Goal: Feedback & Contribution: Leave review/rating

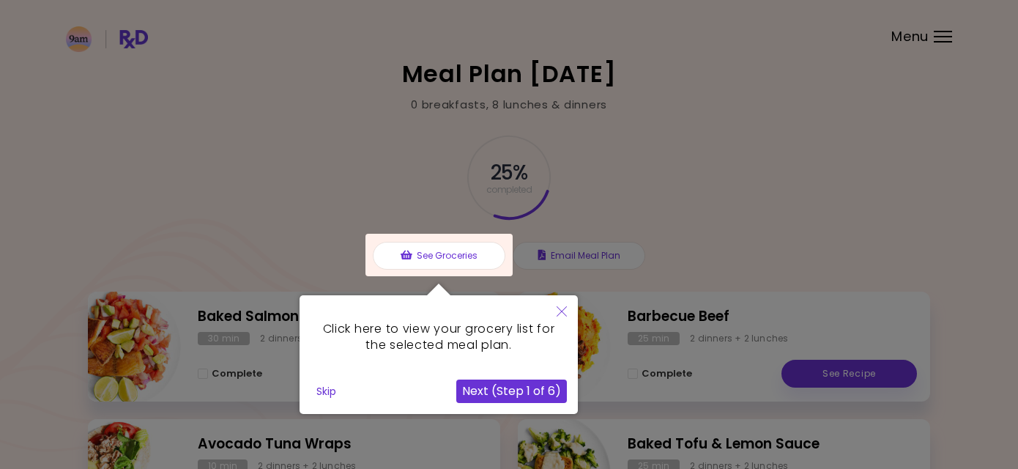
click at [307, 216] on div at bounding box center [509, 431] width 1018 height 862
click at [560, 316] on button "Close" at bounding box center [561, 312] width 32 height 34
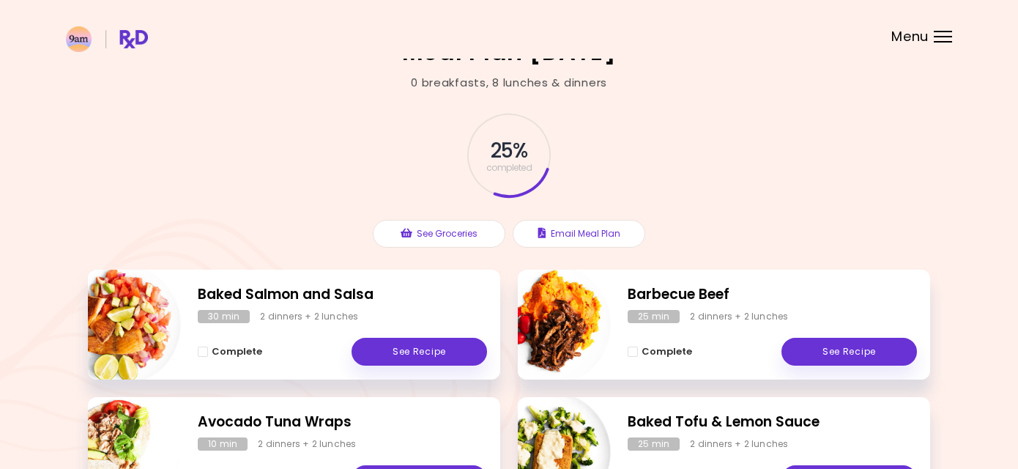
scroll to position [33, 0]
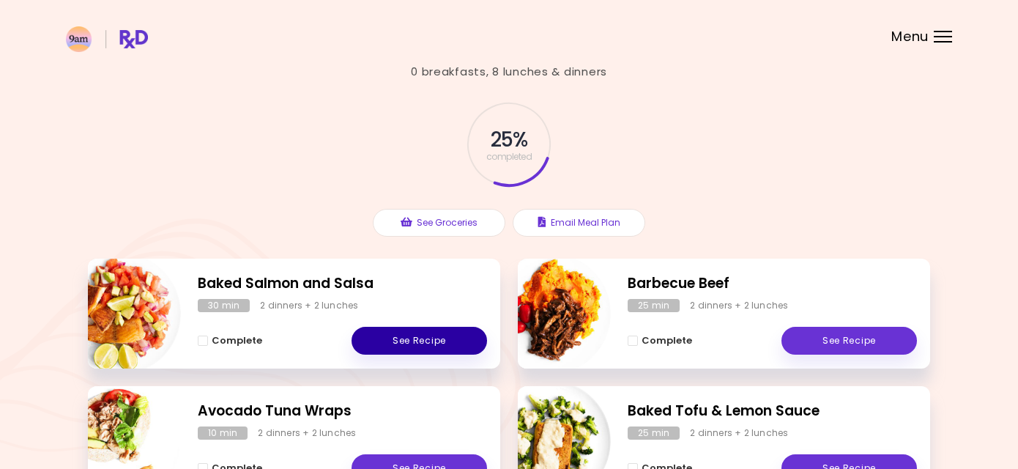
click at [459, 331] on link "See Recipe" at bounding box center [418, 340] width 135 height 28
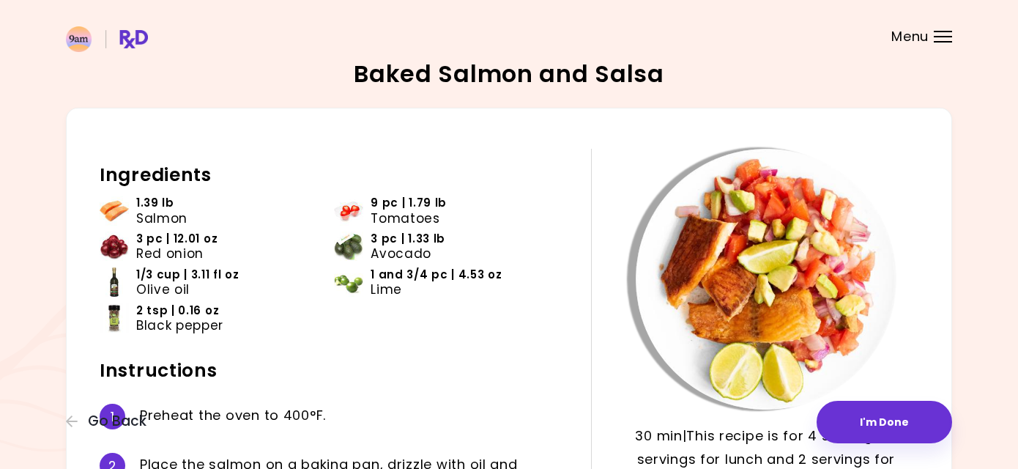
click at [459, 331] on ul "1.39 [PERSON_NAME] 9 pc | 1.79 lb Tomatoes 3 pc | 12.01 oz Red onion 3 pc | 1.3…" at bounding box center [334, 269] width 469 height 149
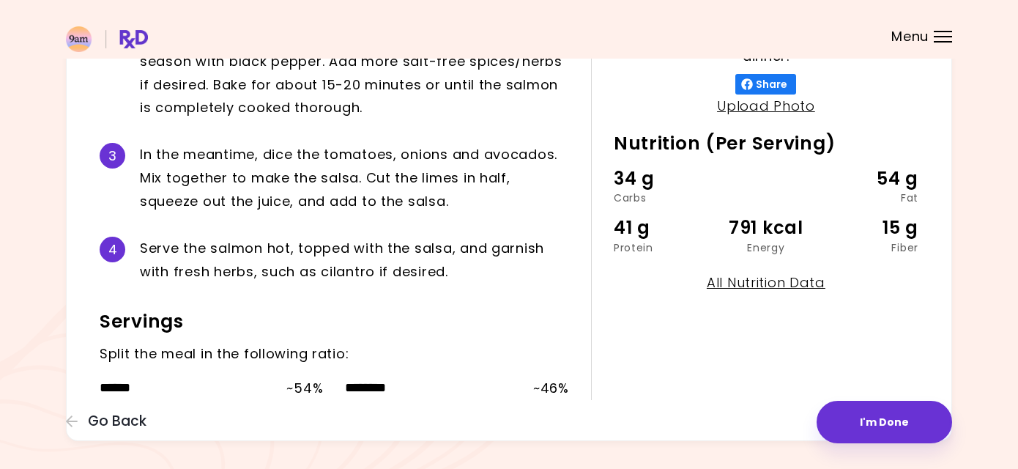
scroll to position [435, 0]
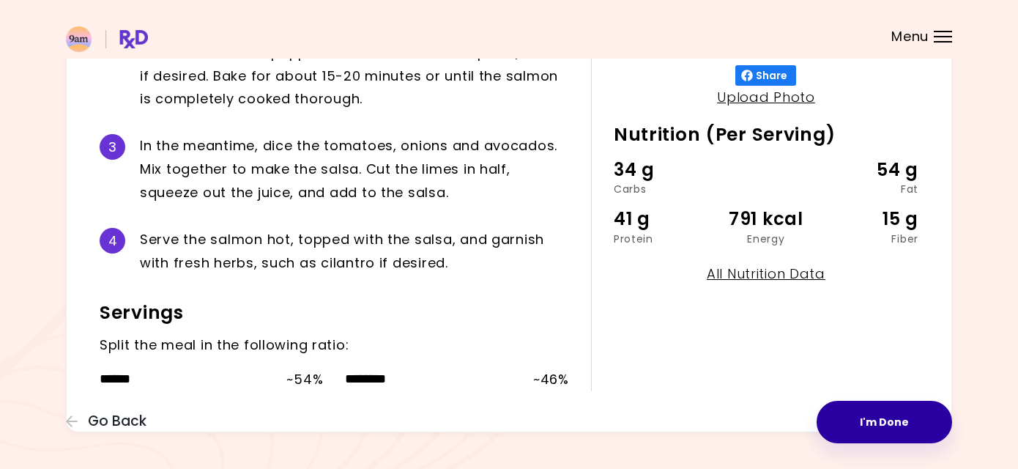
click at [871, 422] on button "I'm Done" at bounding box center [883, 421] width 135 height 42
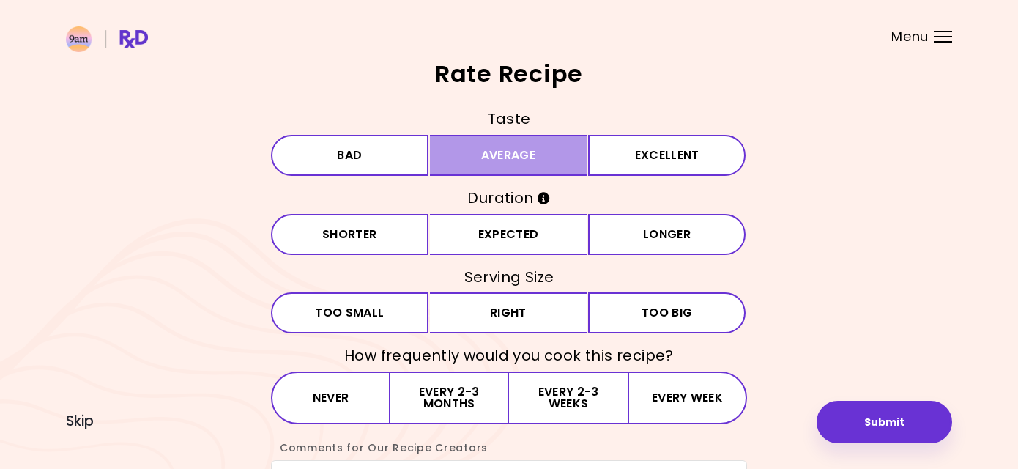
click at [536, 151] on button "Average" at bounding box center [508, 155] width 157 height 41
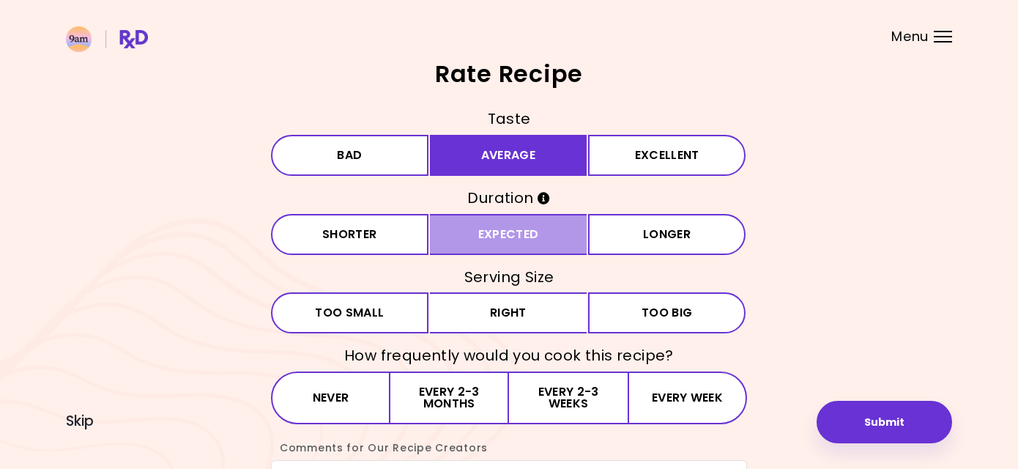
click at [527, 236] on button "Expected" at bounding box center [508, 234] width 157 height 41
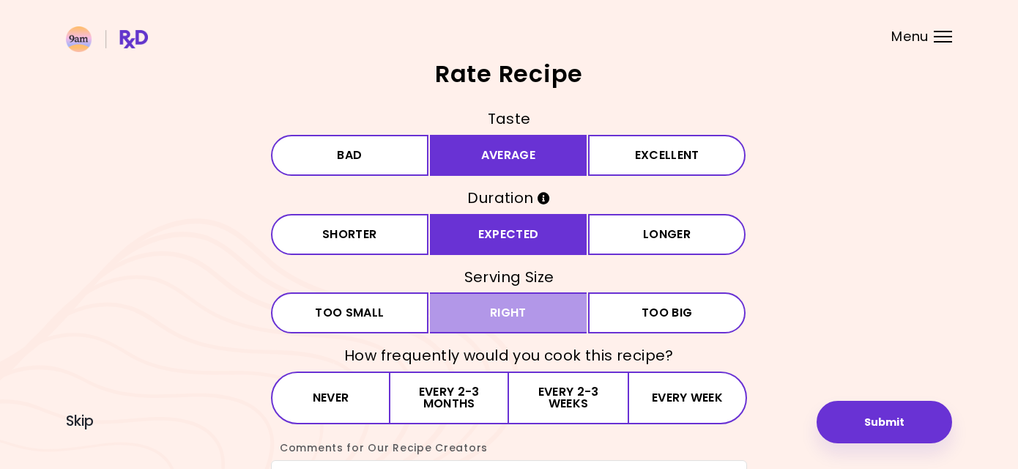
click at [520, 307] on button "Right" at bounding box center [508, 312] width 157 height 41
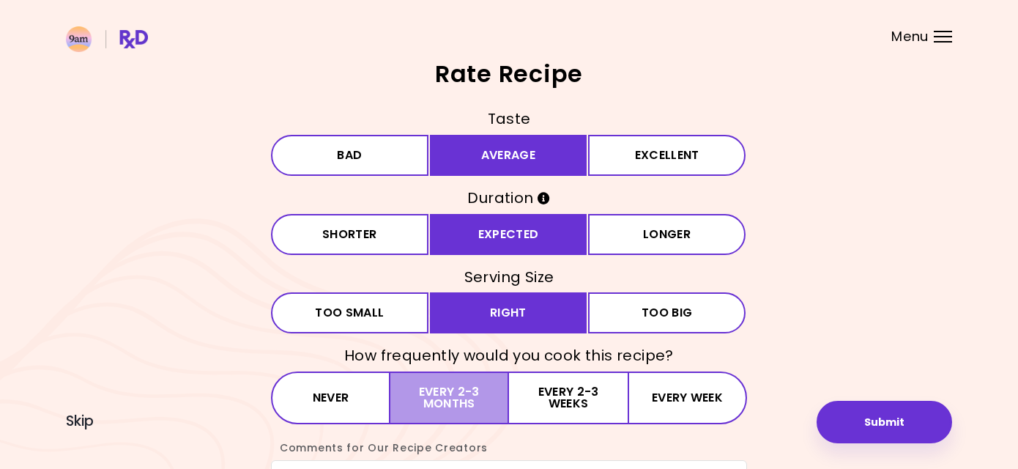
click at [466, 389] on button "Every 2-3 months" at bounding box center [449, 397] width 119 height 53
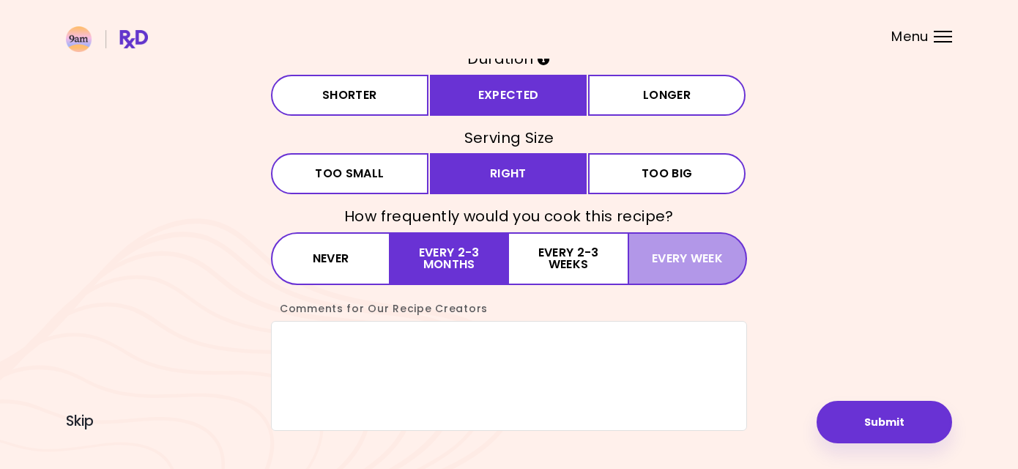
scroll to position [150, 0]
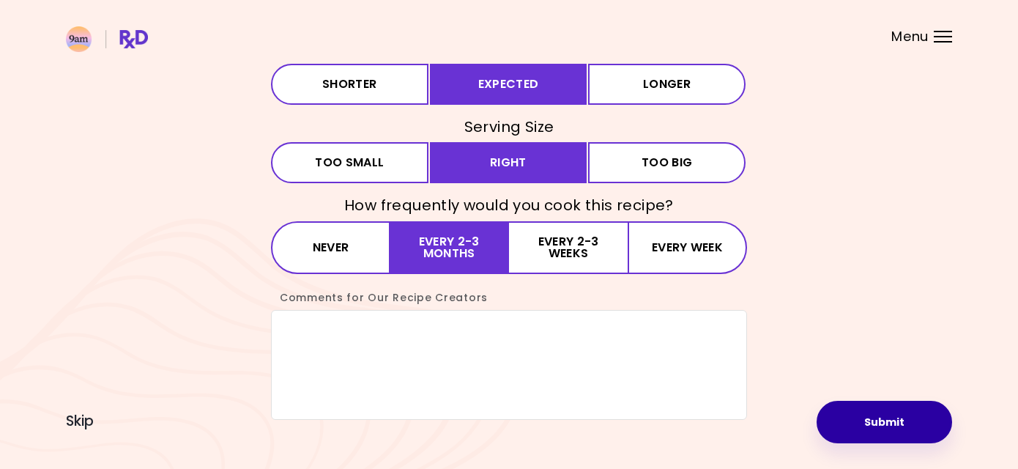
click at [884, 418] on button "Submit" at bounding box center [883, 421] width 135 height 42
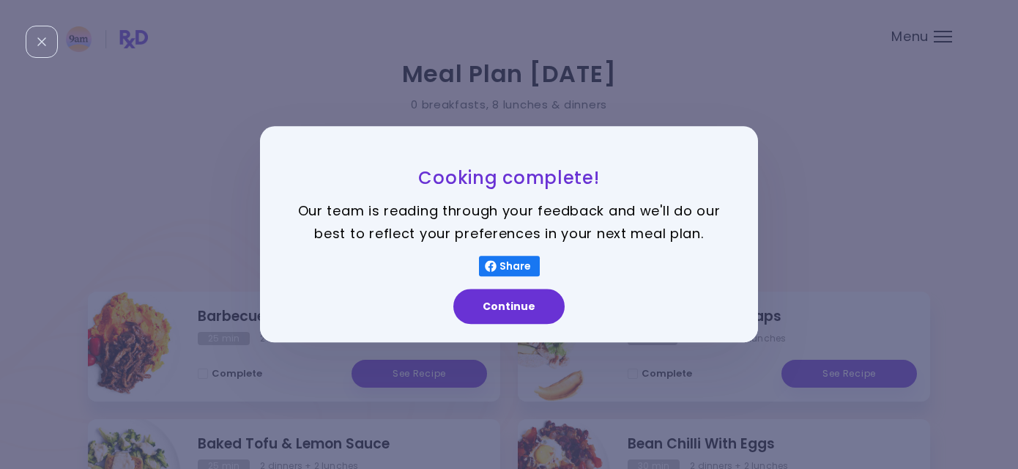
click at [889, 225] on div "Cooking complete! Our team is reading through your feedback and we'll do our be…" at bounding box center [509, 234] width 1018 height 469
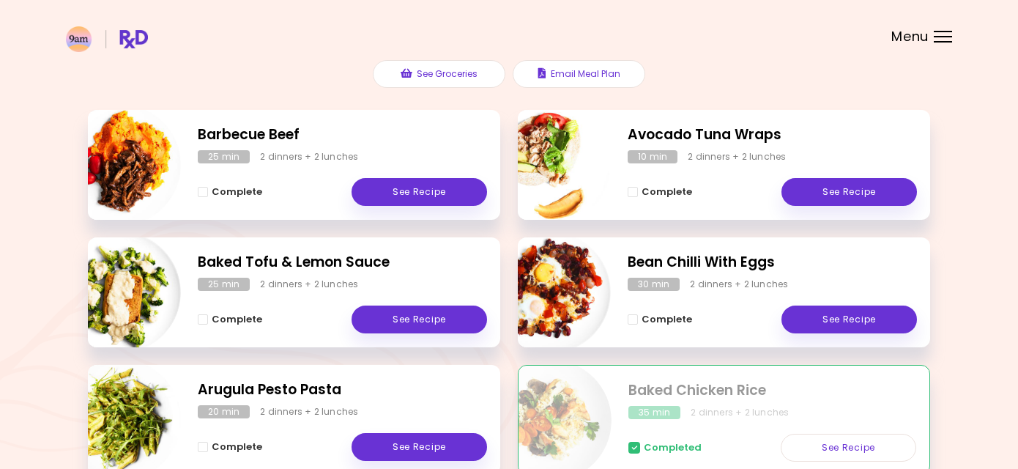
scroll to position [182, 0]
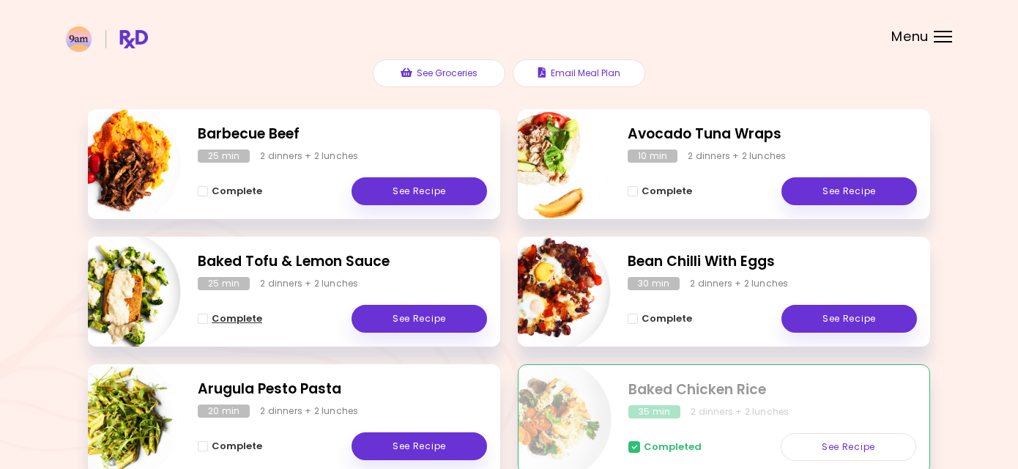
click at [203, 319] on span "Complete - Baked Tofu & Lemon Sauce" at bounding box center [203, 318] width 10 height 10
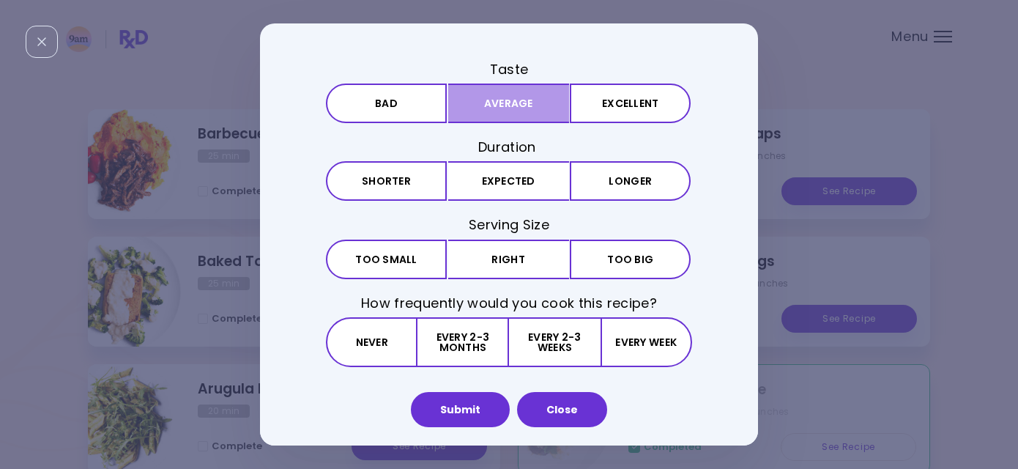
click at [519, 107] on button "Average" at bounding box center [508, 103] width 121 height 40
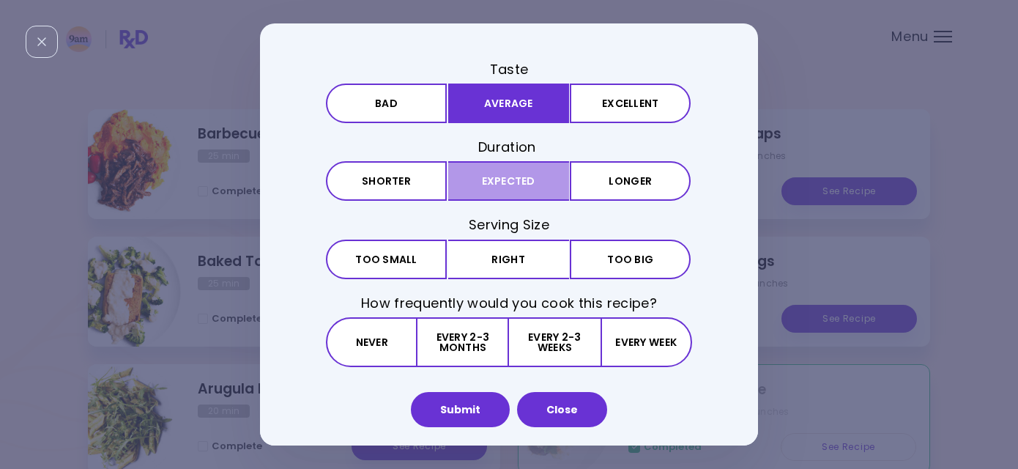
click at [514, 171] on button "Expected" at bounding box center [508, 181] width 121 height 40
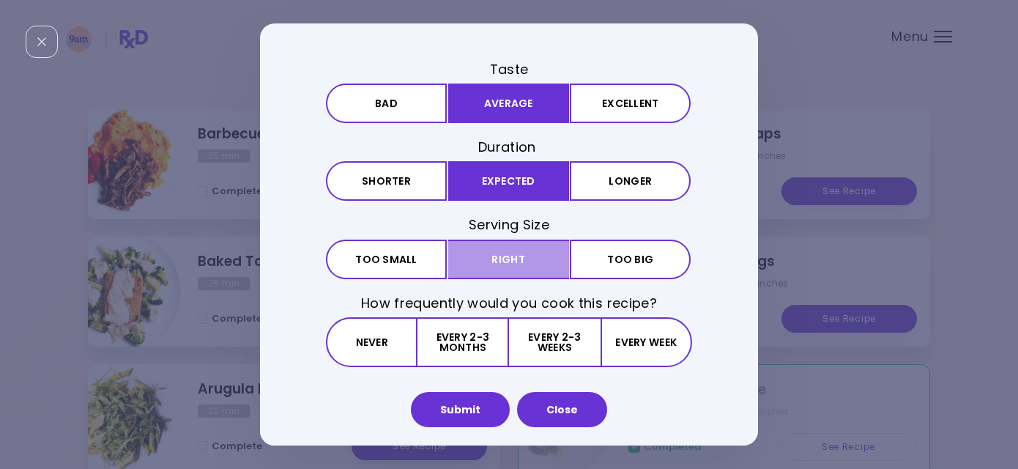
click at [507, 250] on button "Right" at bounding box center [508, 259] width 121 height 40
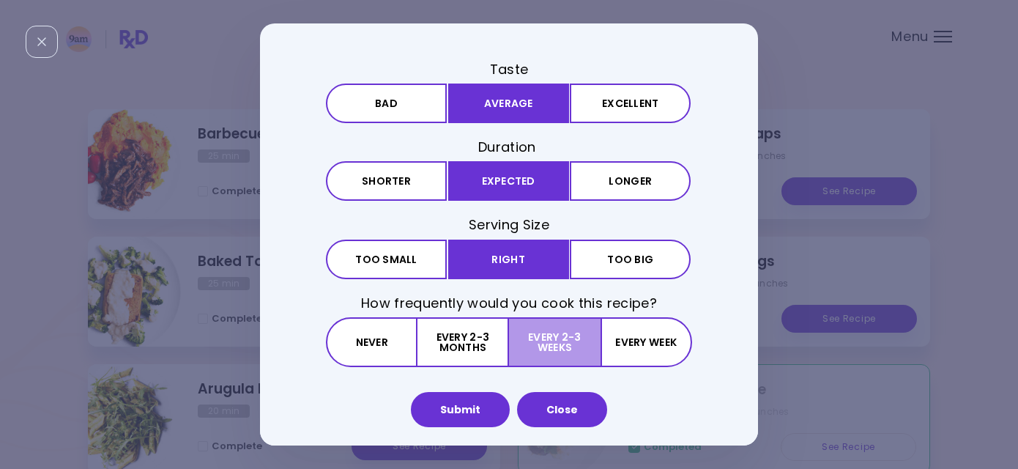
click at [521, 331] on button "Every 2-3 weeks" at bounding box center [554, 342] width 91 height 50
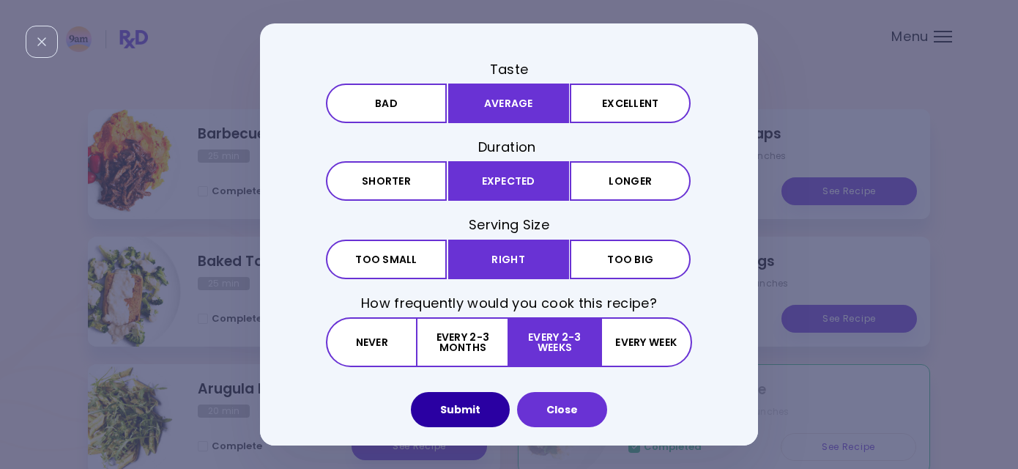
click at [493, 416] on button "Submit" at bounding box center [460, 409] width 99 height 35
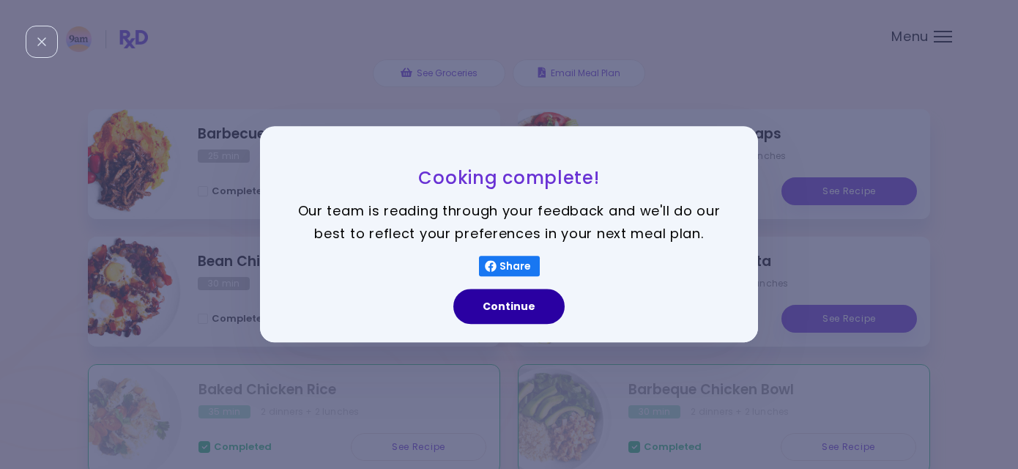
click at [501, 307] on button "Continue" at bounding box center [508, 306] width 111 height 35
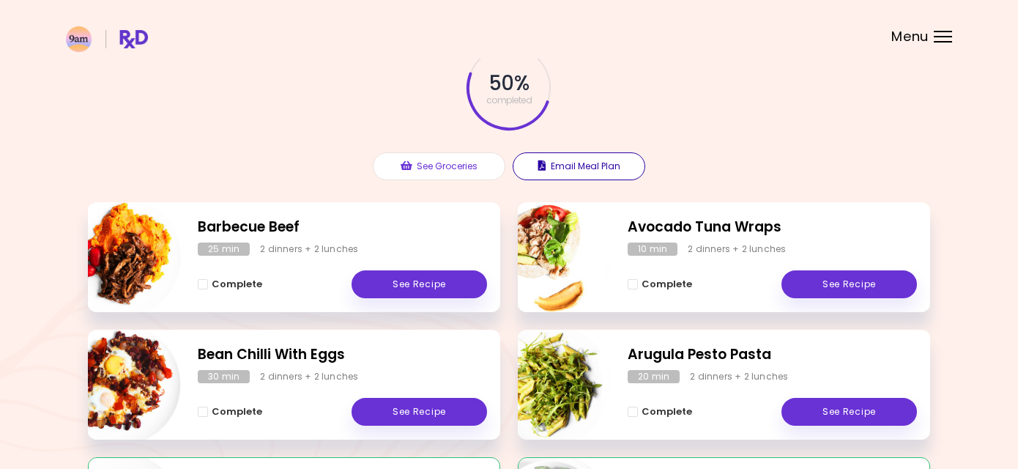
scroll to position [91, 0]
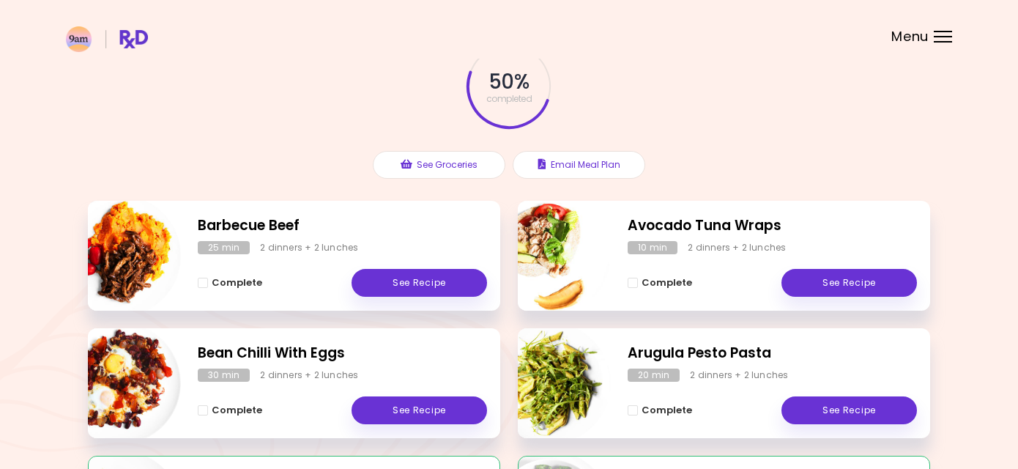
click at [123, 253] on img "Info - Barbecue Beef" at bounding box center [120, 256] width 122 height 122
select select "*"
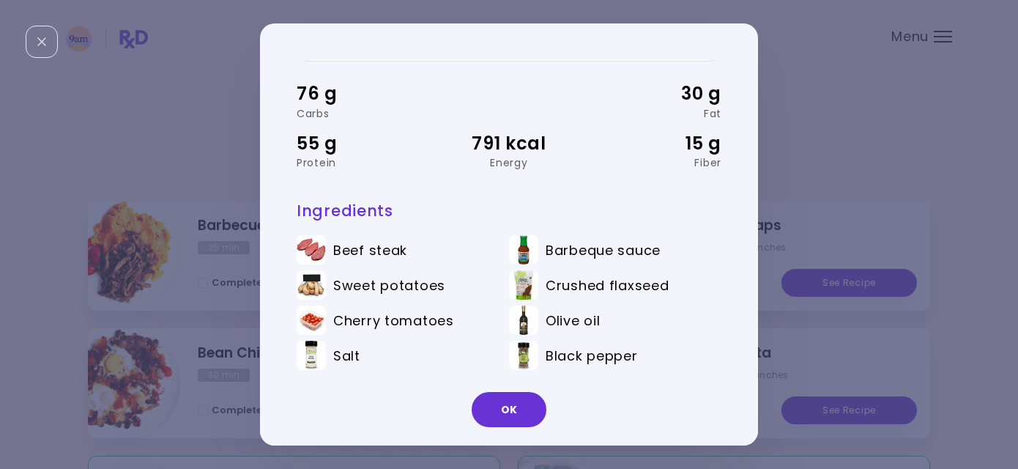
scroll to position [85, 0]
click at [85, 322] on div "**********" at bounding box center [509, 234] width 1018 height 469
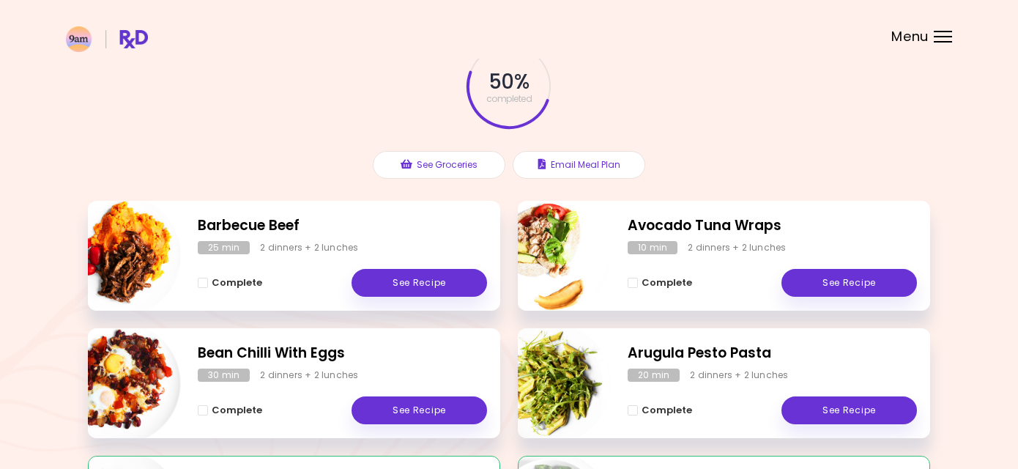
click at [135, 388] on img "Info - Bean Chilli With Eggs" at bounding box center [120, 383] width 122 height 122
select select "*"
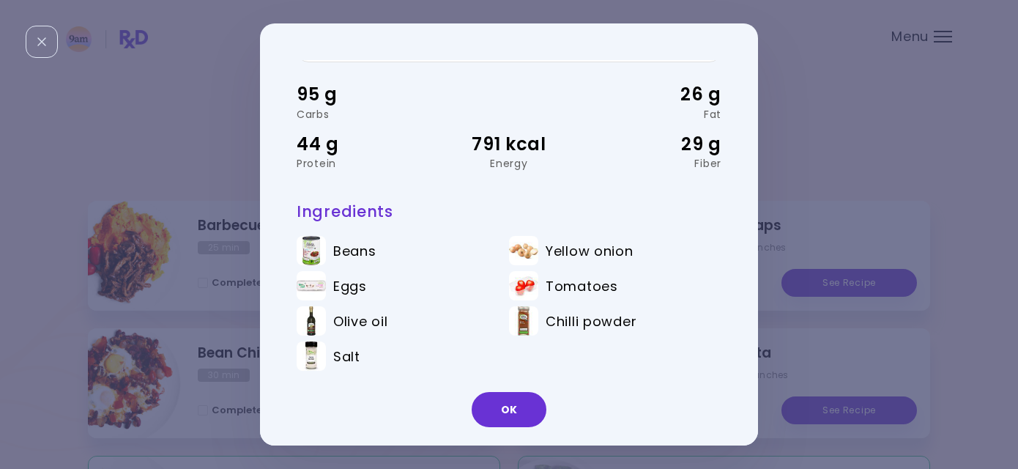
click at [65, 392] on div "**********" at bounding box center [509, 234] width 1018 height 469
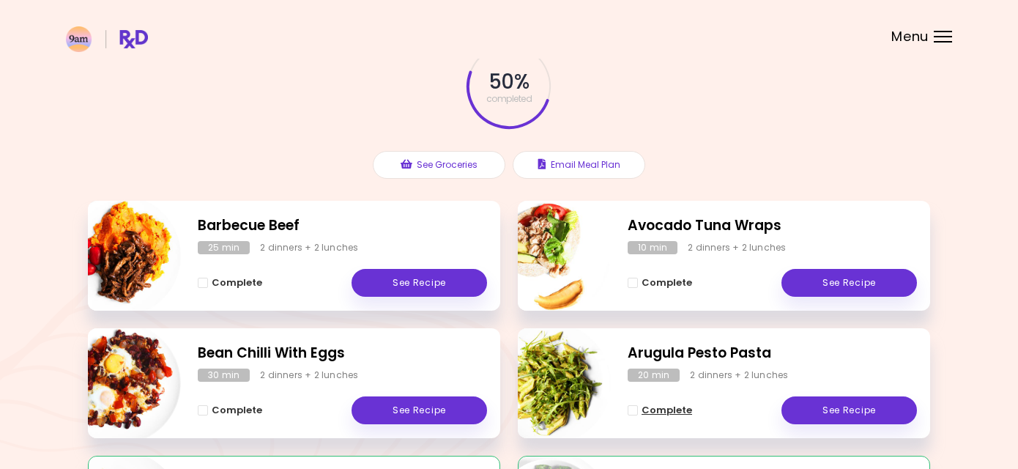
click at [631, 408] on span "Complete - Arugula Pesto Pasta" at bounding box center [632, 410] width 10 height 10
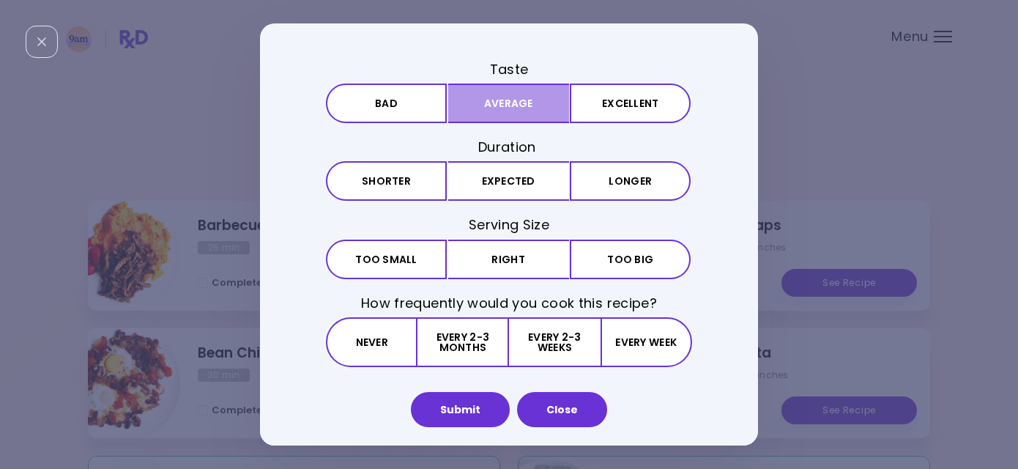
click at [504, 97] on button "Average" at bounding box center [508, 103] width 121 height 40
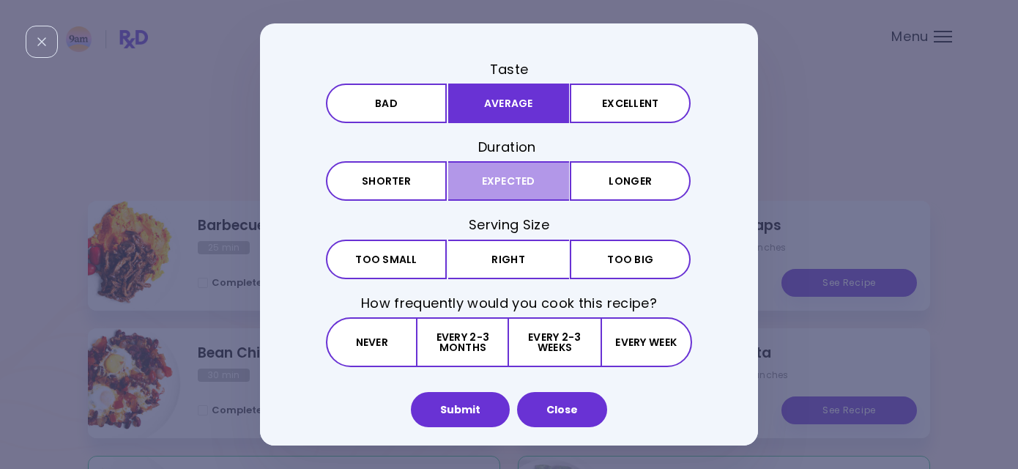
click at [504, 181] on button "Expected" at bounding box center [508, 181] width 121 height 40
click at [501, 235] on div "Taste Bad Average Excellent Duration Shorter Expected Longer Serving Size Small…" at bounding box center [509, 288] width 366 height 456
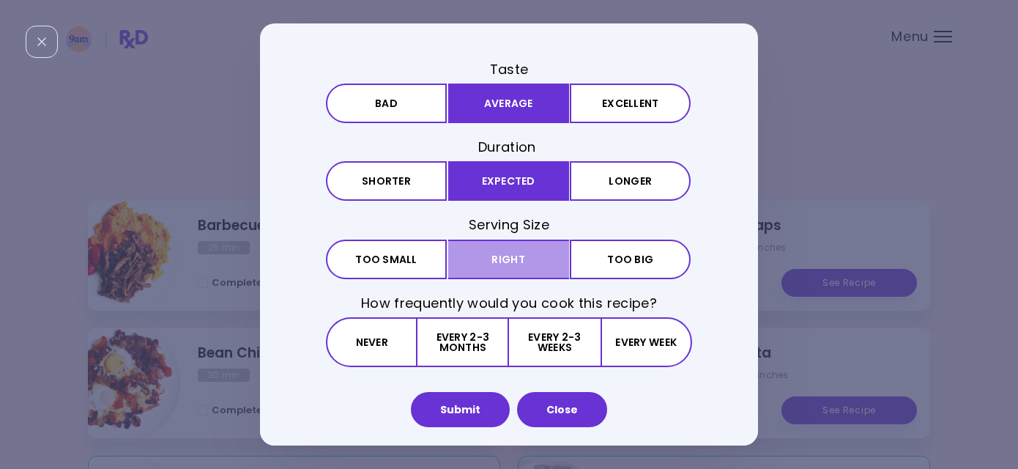
click at [501, 239] on button "Right" at bounding box center [508, 259] width 121 height 40
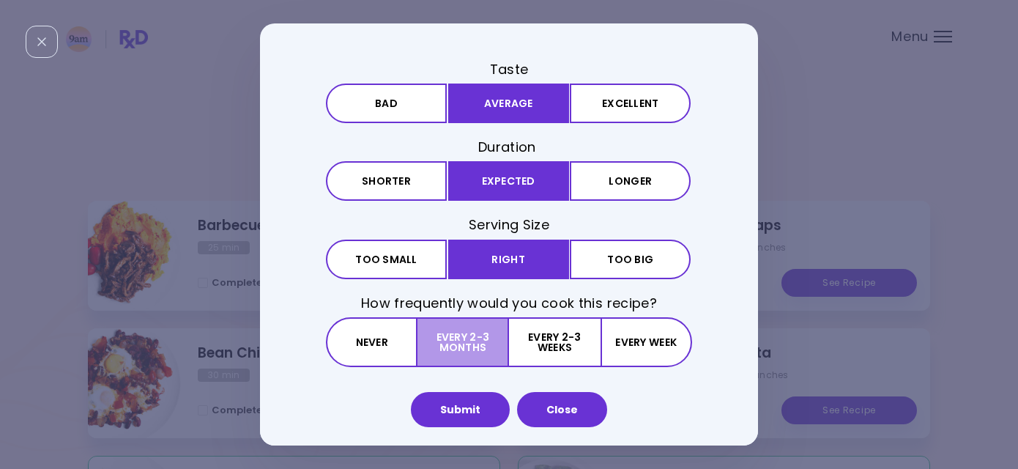
click at [480, 327] on button "Every 2-3 months" at bounding box center [463, 342] width 92 height 50
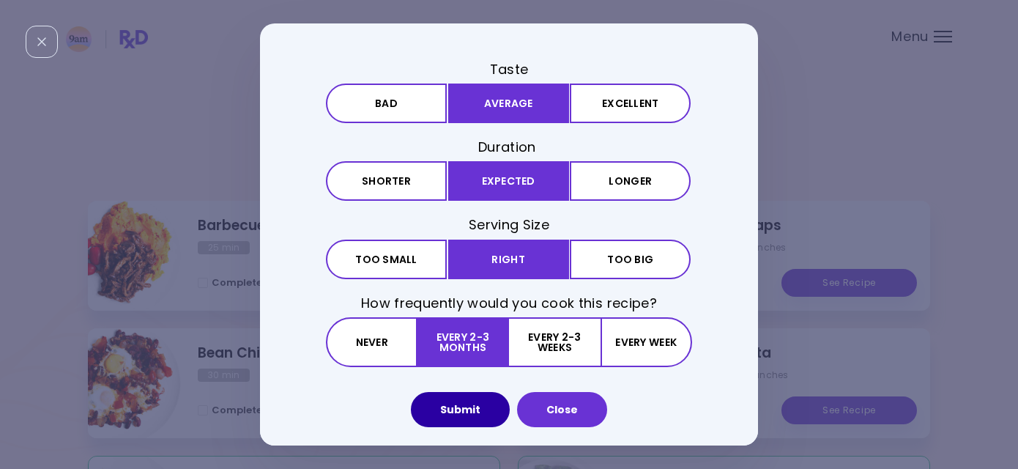
click at [491, 417] on button "Submit" at bounding box center [460, 409] width 99 height 35
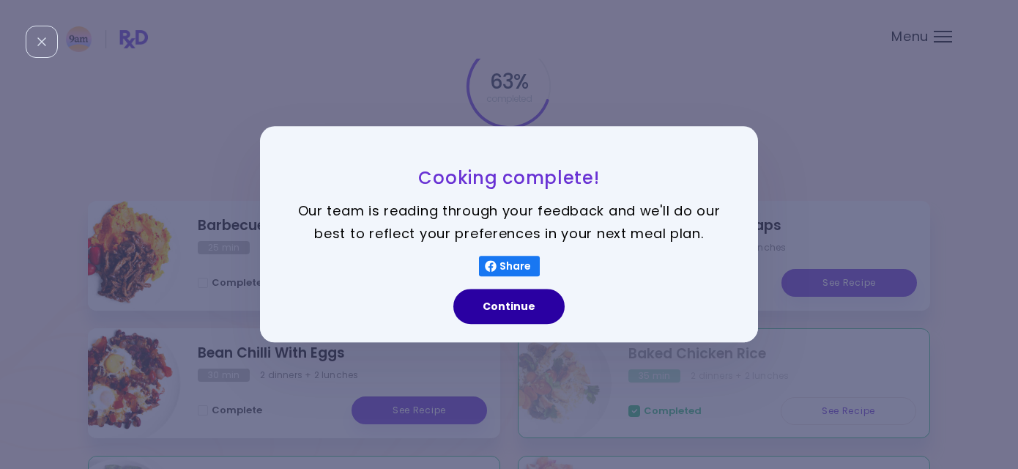
click at [523, 314] on button "Continue" at bounding box center [508, 306] width 111 height 35
